Goal: Task Accomplishment & Management: Complete application form

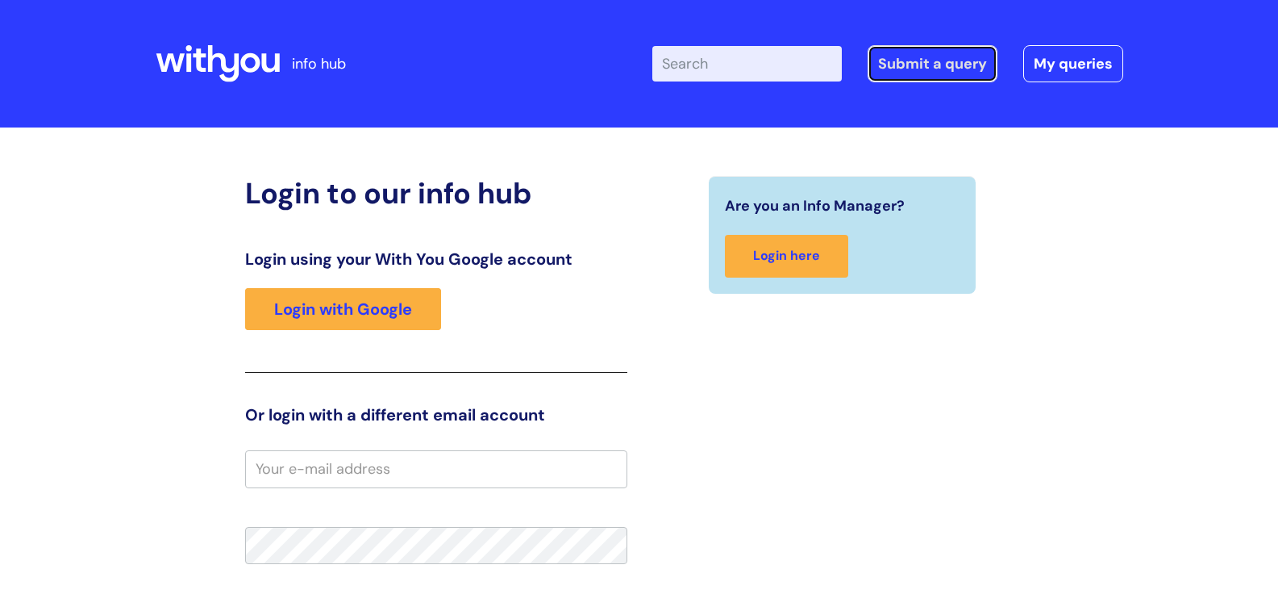
click at [909, 66] on link "Submit a query" at bounding box center [933, 63] width 130 height 37
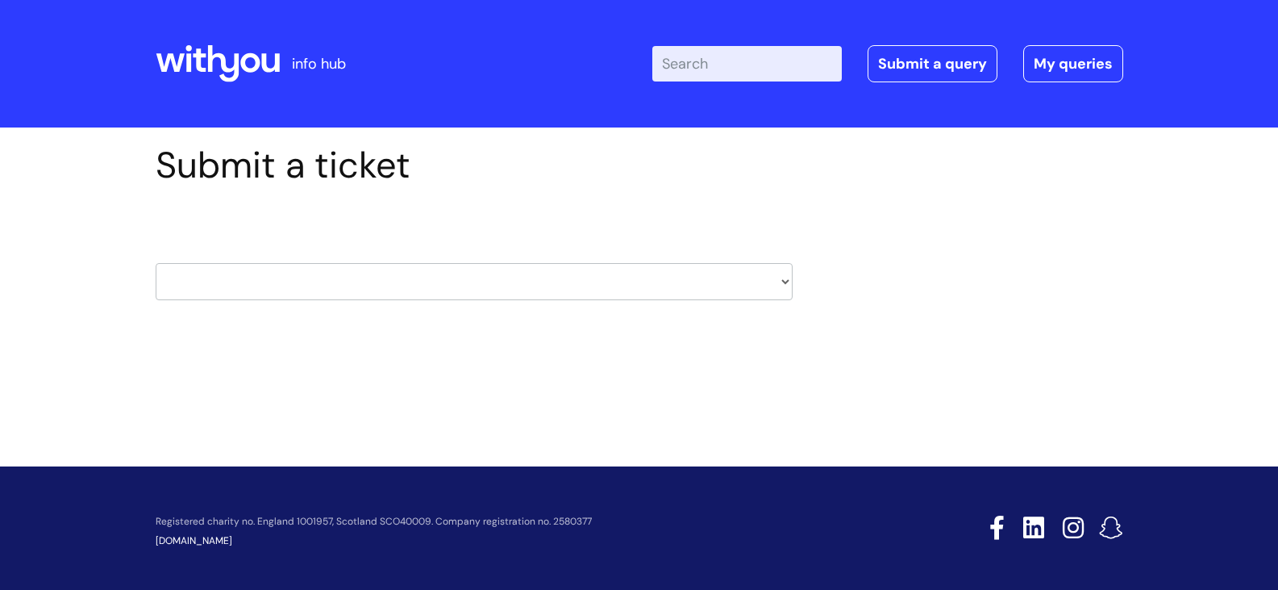
click at [577, 285] on select "HR / People IT and Support Clinical Drug Alerts Finance Accounts Data Support T…" at bounding box center [474, 281] width 637 height 37
select select "property_&_estates"
click at [156, 263] on select "HR / People IT and Support Clinical Drug Alerts Finance Accounts Data Support T…" at bounding box center [474, 281] width 637 height 37
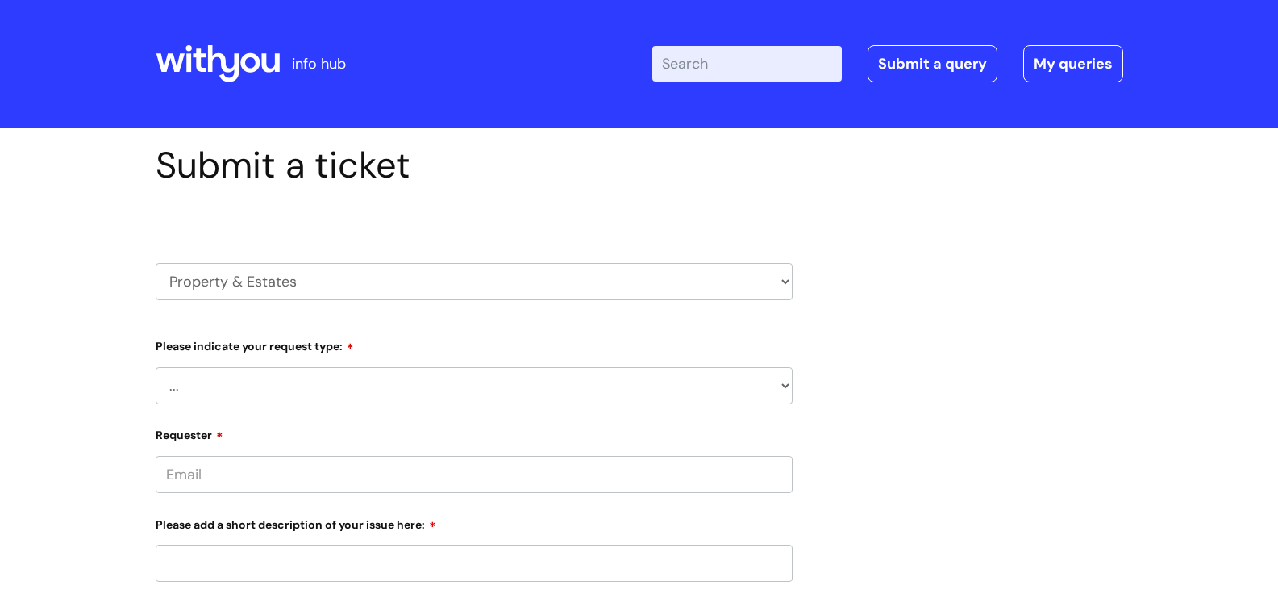
click at [290, 380] on select "... Facilities Support Lease/ Tenancy Agreements Health & Safety and Environmen…" at bounding box center [474, 385] width 637 height 37
select select "Health & Safety and Environmental"
click at [156, 367] on select "... Facilities Support Lease/ Tenancy Agreements Health & Safety and Environmen…" at bounding box center [474, 385] width 637 height 37
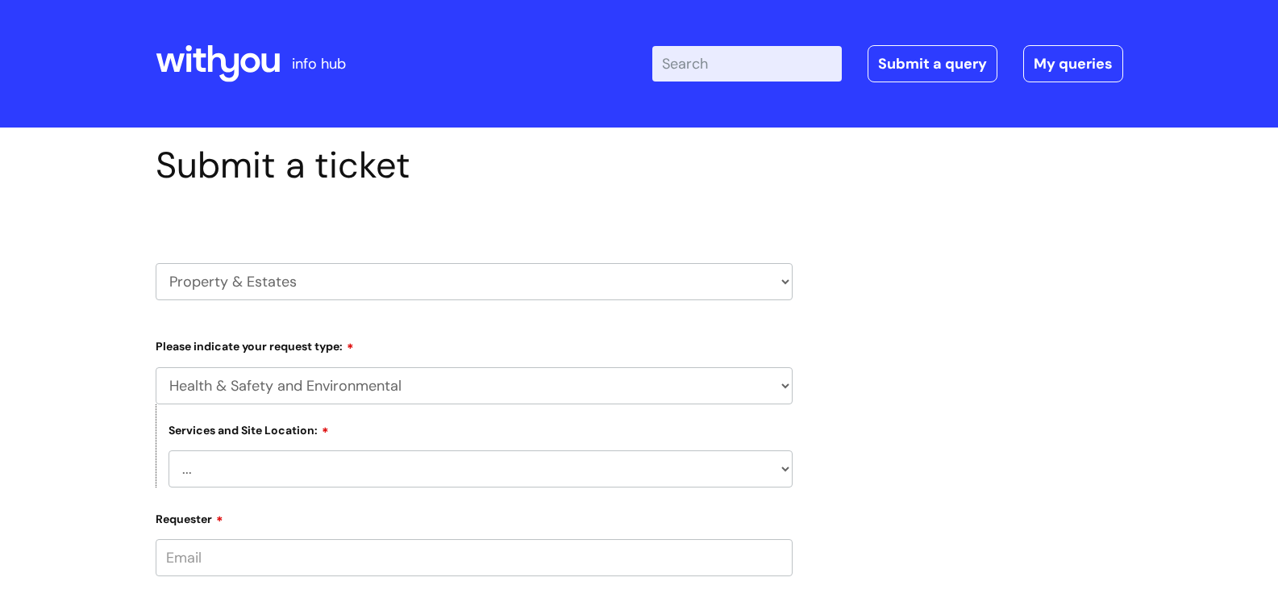
click at [283, 464] on select "... [GEOGRAPHIC_DATA] [GEOGRAPHIC_DATA] [GEOGRAPHIC_DATA] [GEOGRAPHIC_DATA] [GE…" at bounding box center [481, 468] width 624 height 37
select select "[GEOGRAPHIC_DATA]"
click at [169, 450] on select "... [GEOGRAPHIC_DATA] [GEOGRAPHIC_DATA] [GEOGRAPHIC_DATA] [GEOGRAPHIC_DATA] [GE…" at bounding box center [481, 468] width 624 height 37
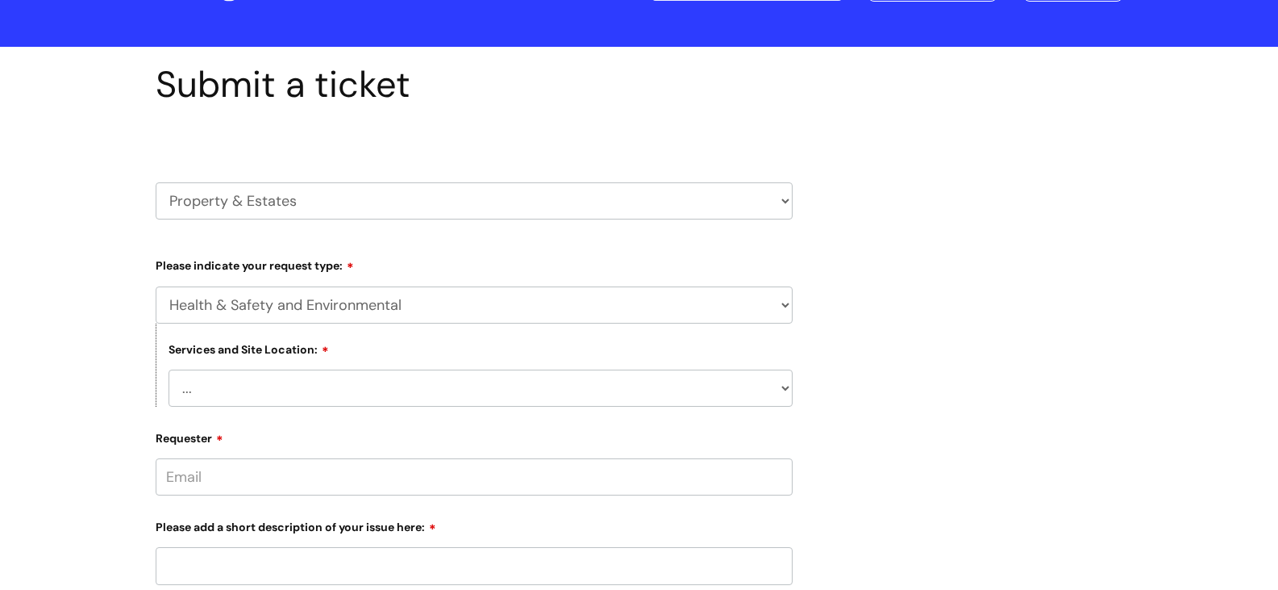
click at [281, 470] on input "Requester" at bounding box center [474, 476] width 637 height 37
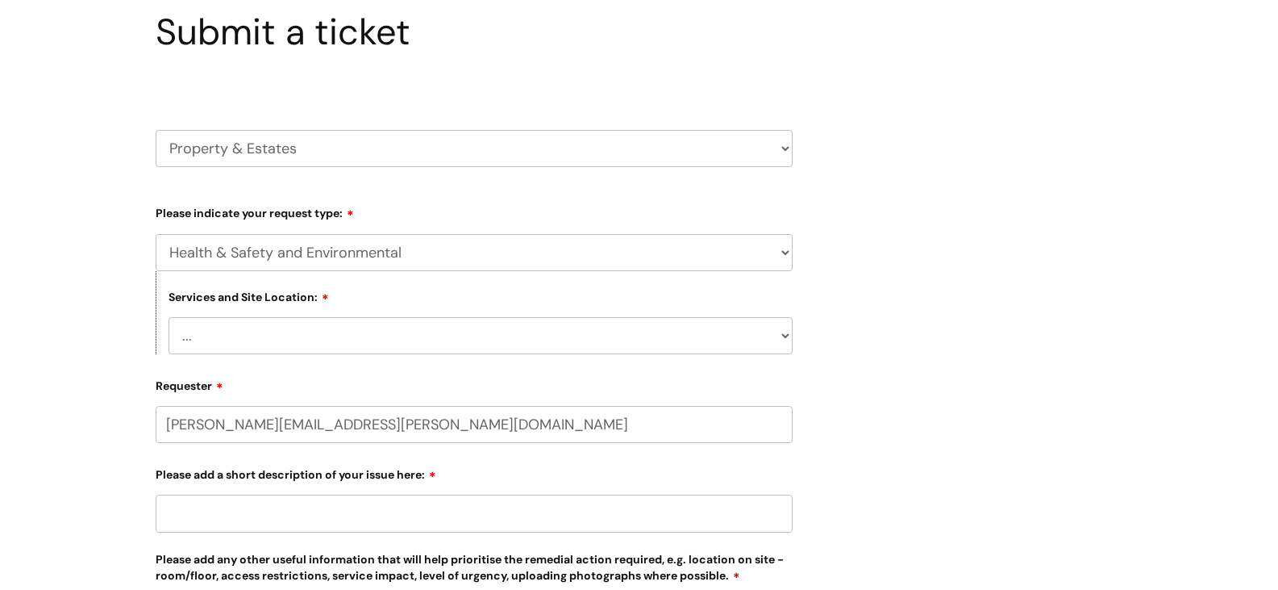
scroll to position [161, 0]
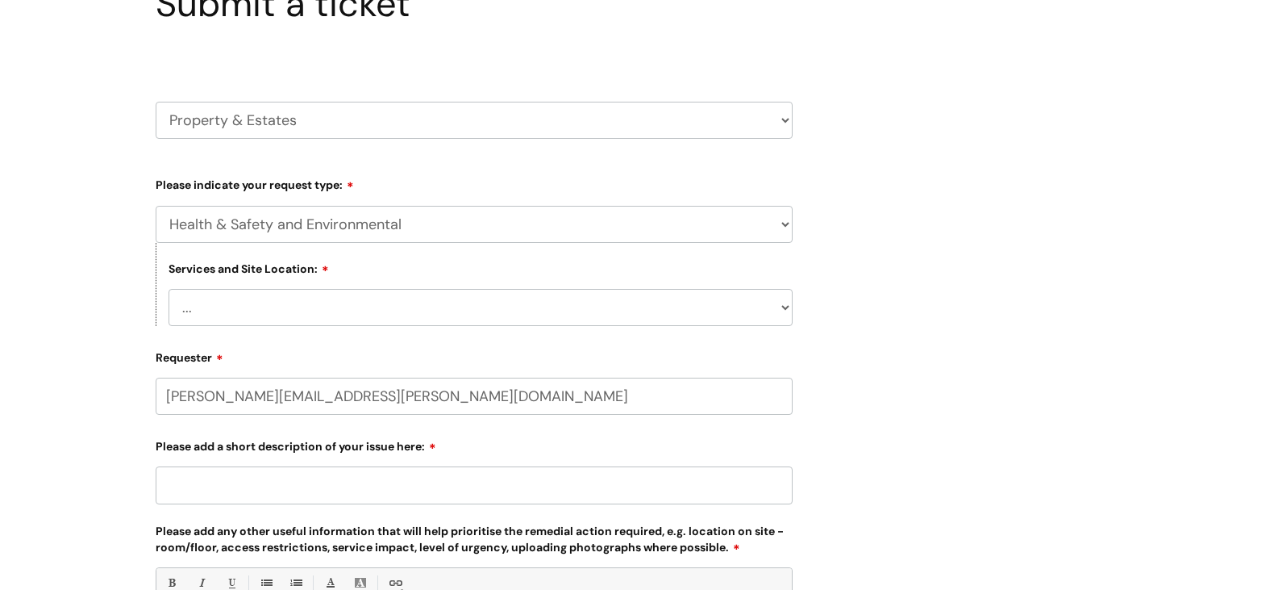
type input "[PERSON_NAME][EMAIL_ADDRESS][PERSON_NAME][DOMAIN_NAME]"
click at [273, 475] on div "Please add a short description of your issue here:" at bounding box center [474, 469] width 637 height 72
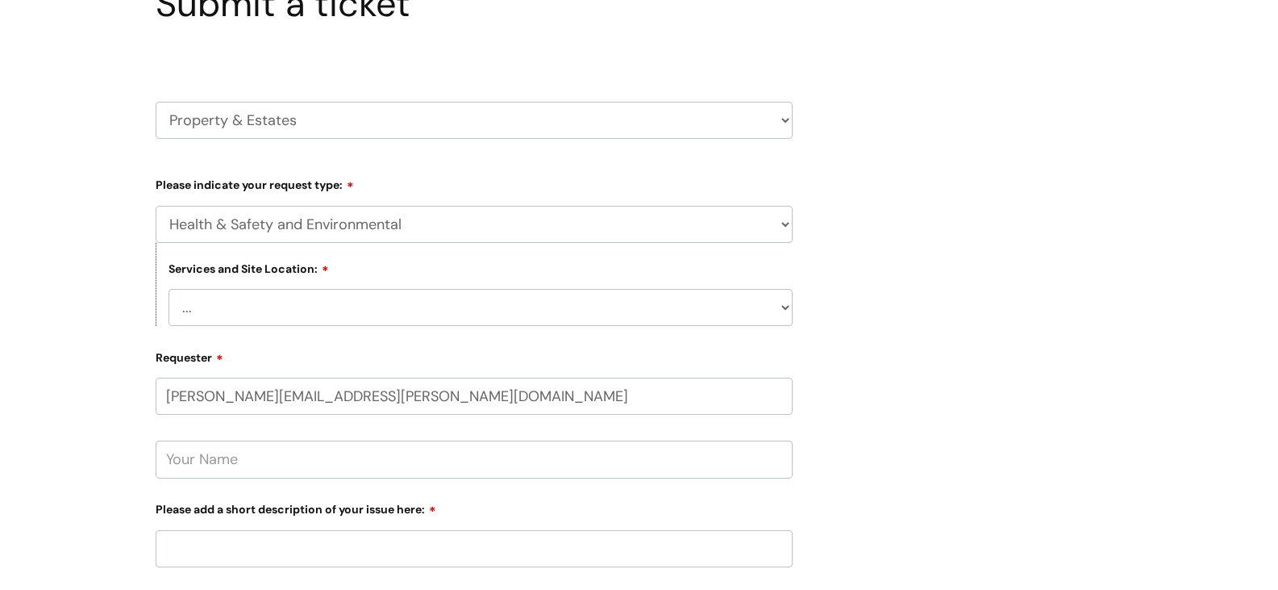
click at [248, 456] on input "text" at bounding box center [474, 458] width 637 height 37
type input "[PERSON_NAME]"
click at [258, 546] on input "Please add a short description of your issue here:" at bounding box center [474, 548] width 637 height 37
type input "T"
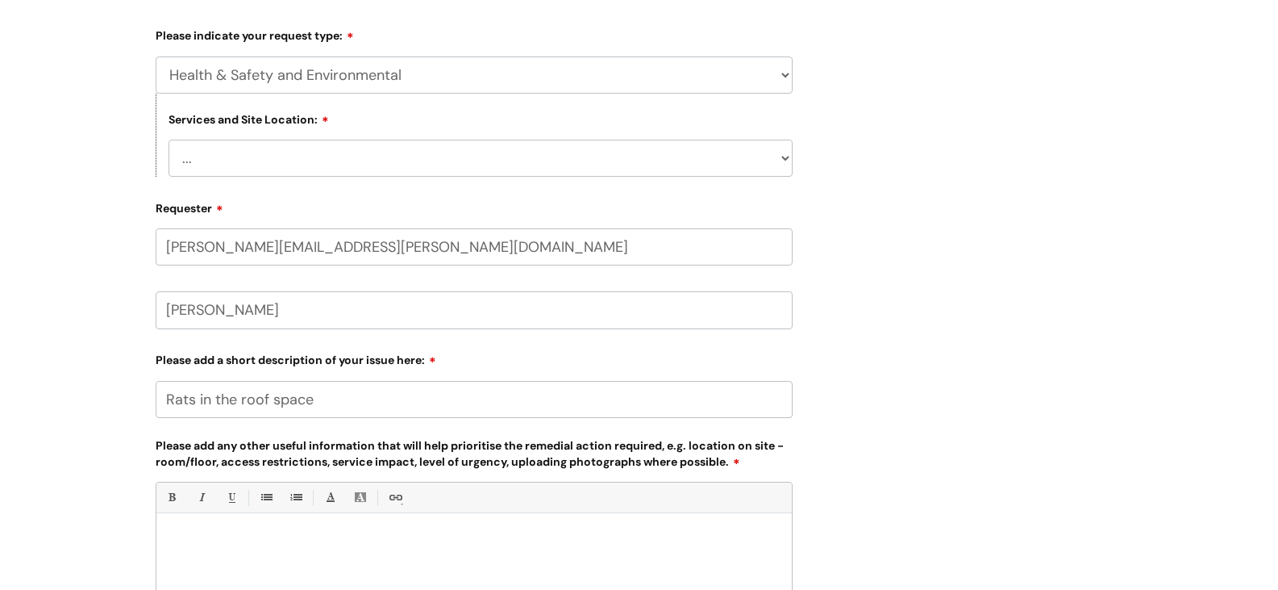
scroll to position [403, 0]
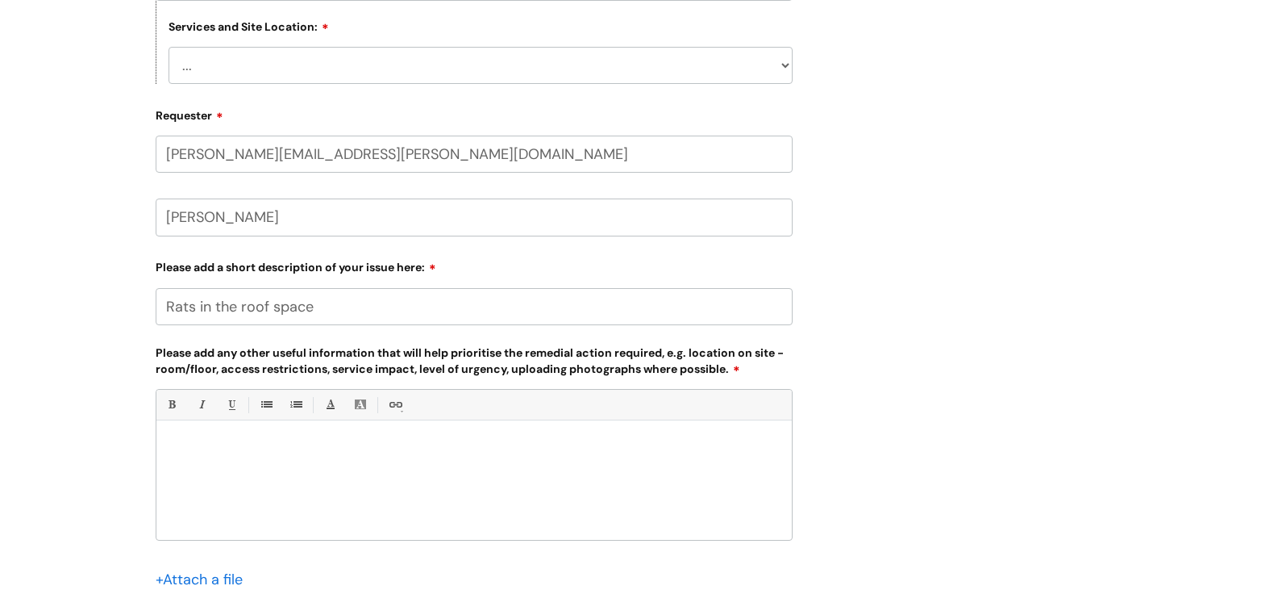
type input "Rats in the roof space"
click at [284, 438] on div at bounding box center [474, 483] width 636 height 111
drag, startPoint x: 350, startPoint y: 447, endPoint x: 165, endPoint y: 441, distance: 185.6
click at [165, 441] on div "We have rats in our roof space again" at bounding box center [474, 483] width 636 height 111
click at [383, 306] on input "Rats in the roof space" at bounding box center [474, 306] width 637 height 37
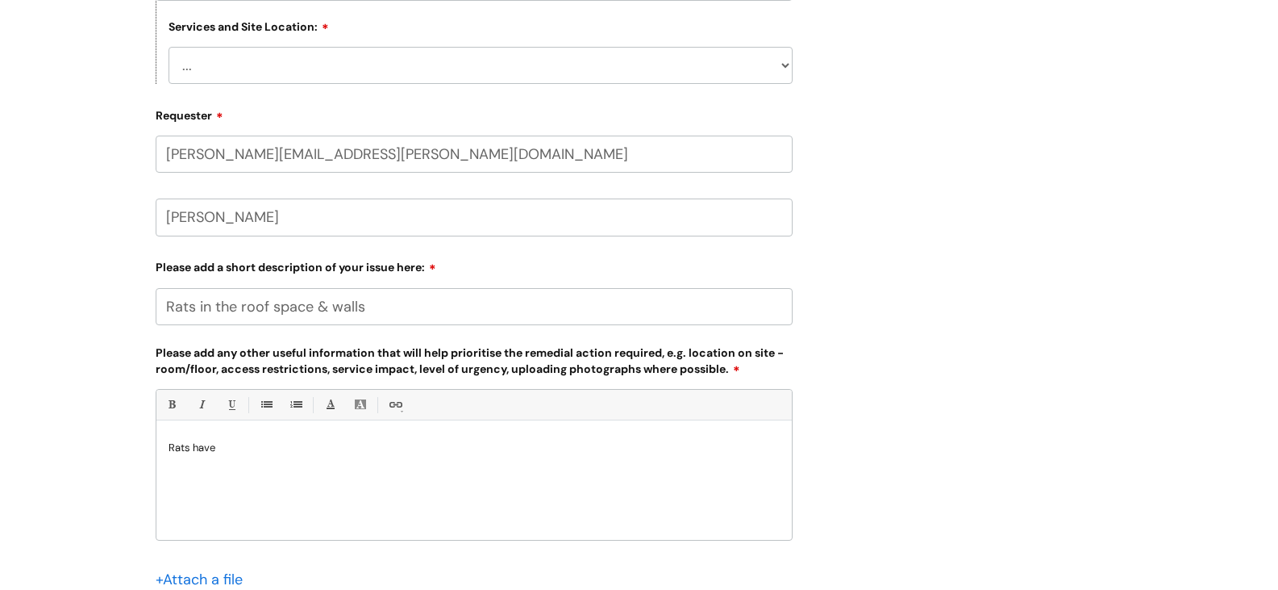
type input "Rats in the roof space & walls"
click at [269, 452] on p "Rats have" at bounding box center [474, 447] width 611 height 15
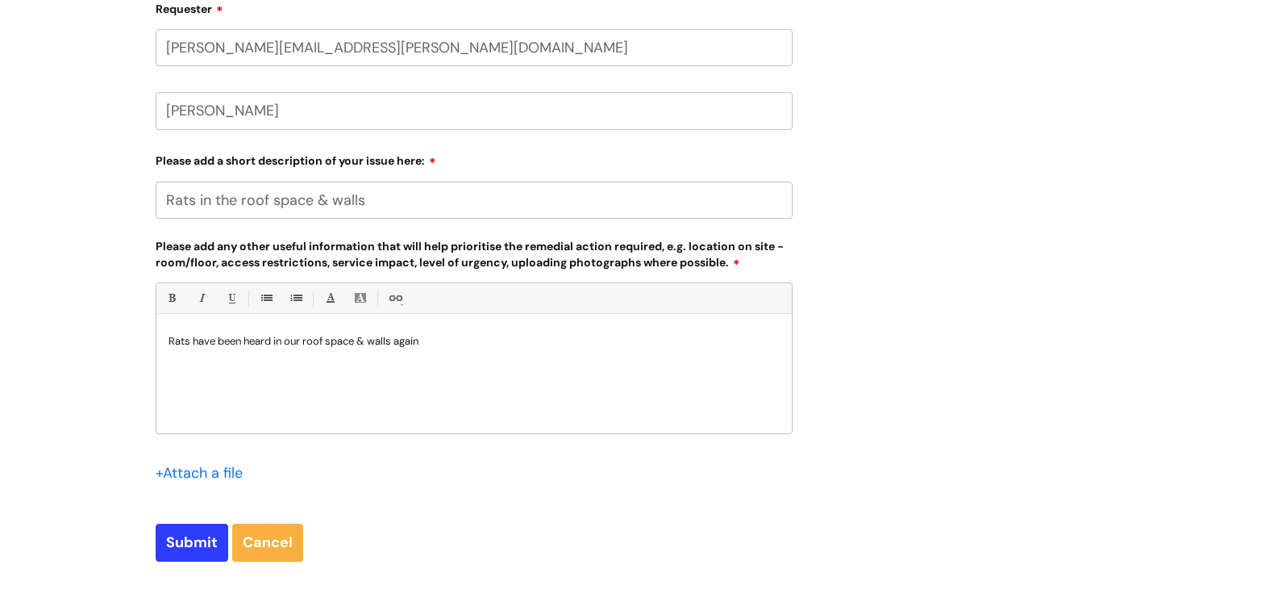
scroll to position [726, 0]
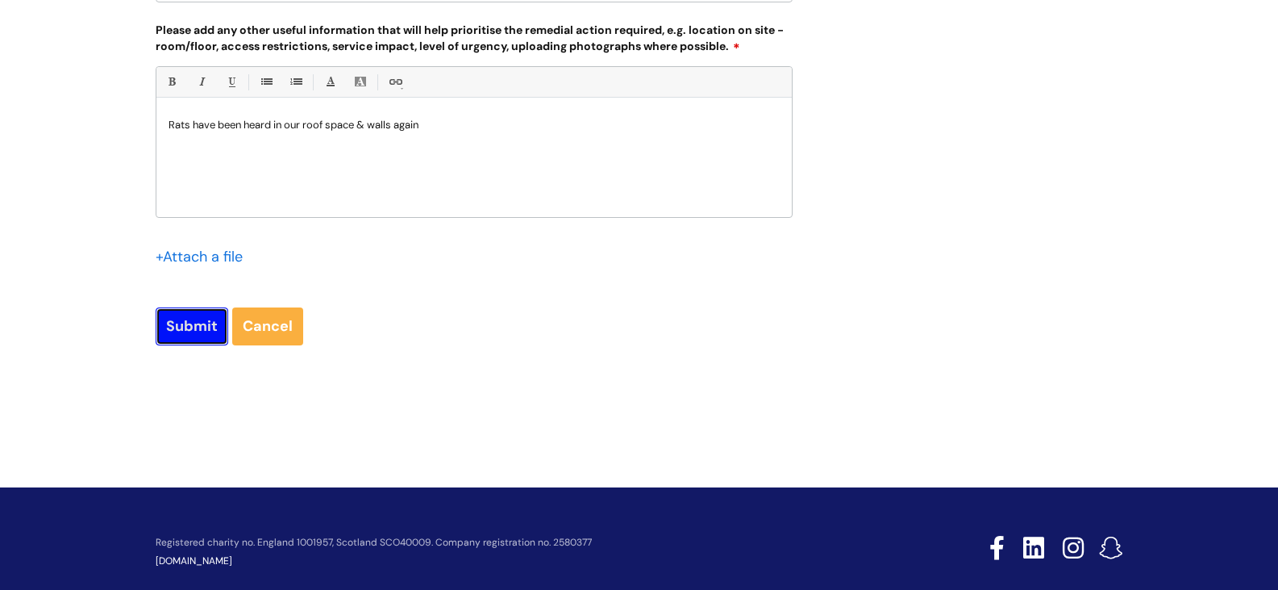
click at [191, 329] on input "Submit" at bounding box center [192, 325] width 73 height 37
type input "Please Wait..."
